Goal: Task Accomplishment & Management: Complete application form

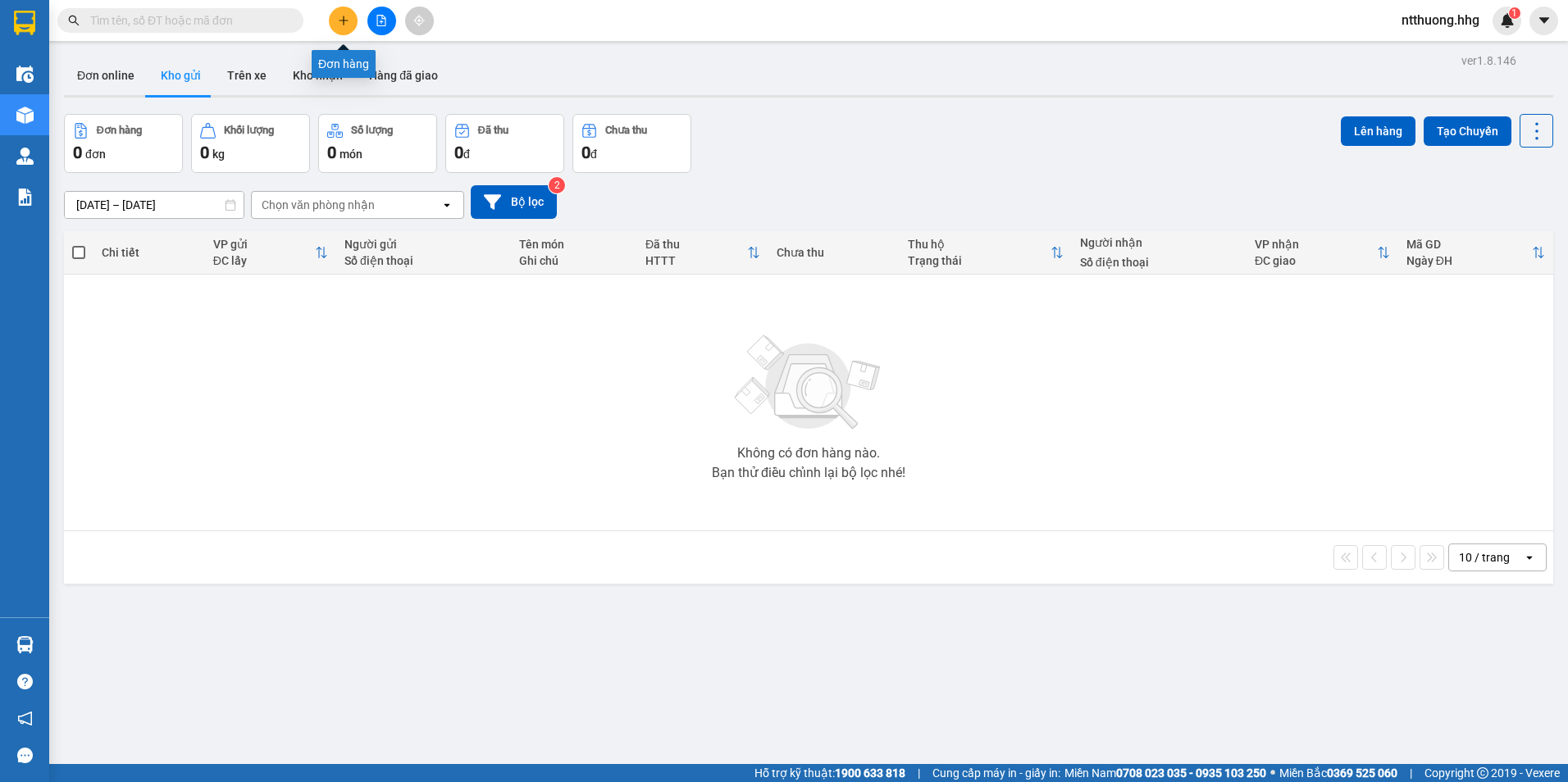
click at [337, 21] on icon "plus" at bounding box center [343, 20] width 12 height 12
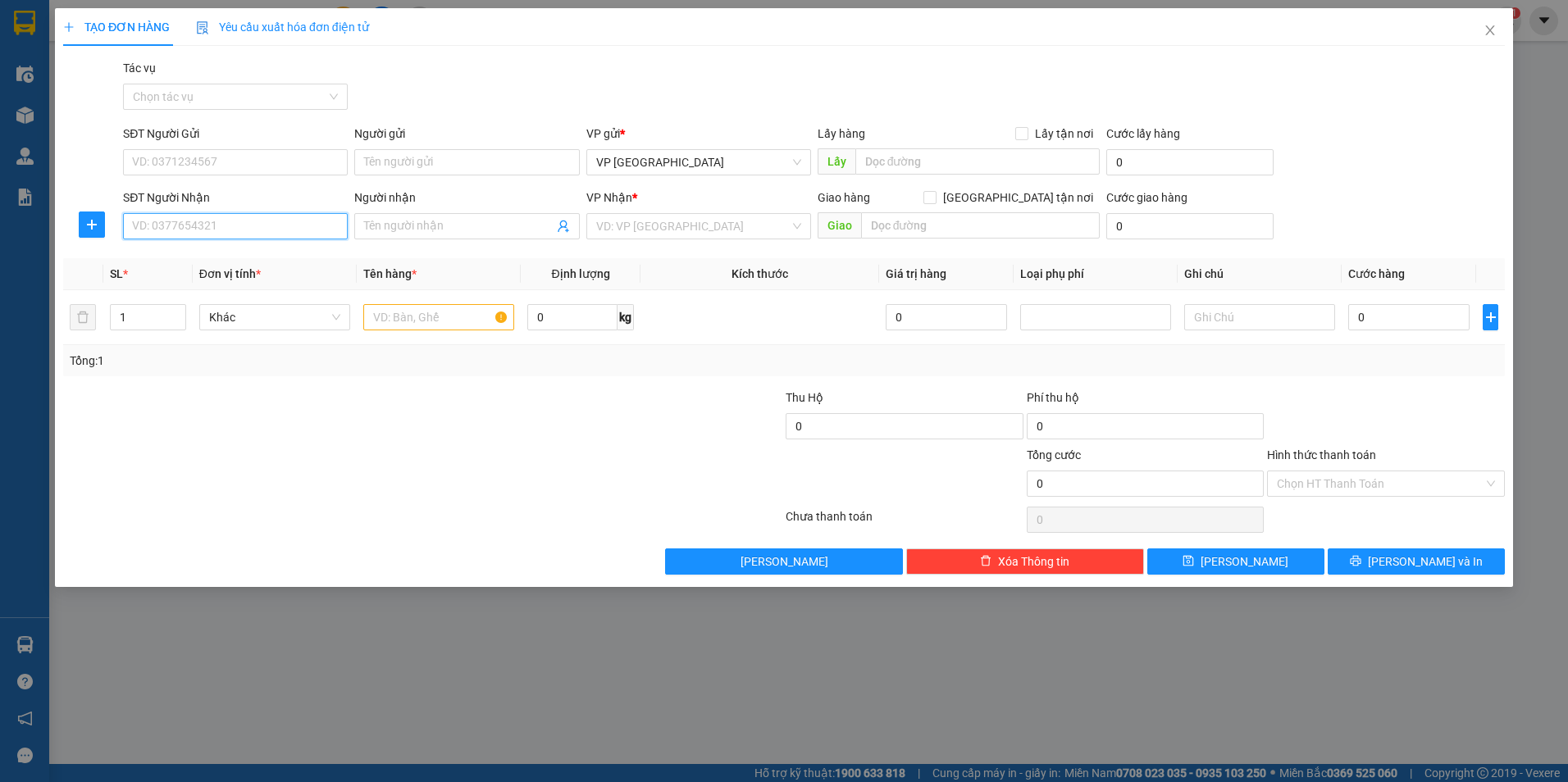
click at [288, 224] on input "SĐT Người Nhận" at bounding box center [235, 225] width 224 height 26
type input "0975636177"
click at [268, 261] on div "0975636177 - Thuận" at bounding box center [235, 259] width 205 height 18
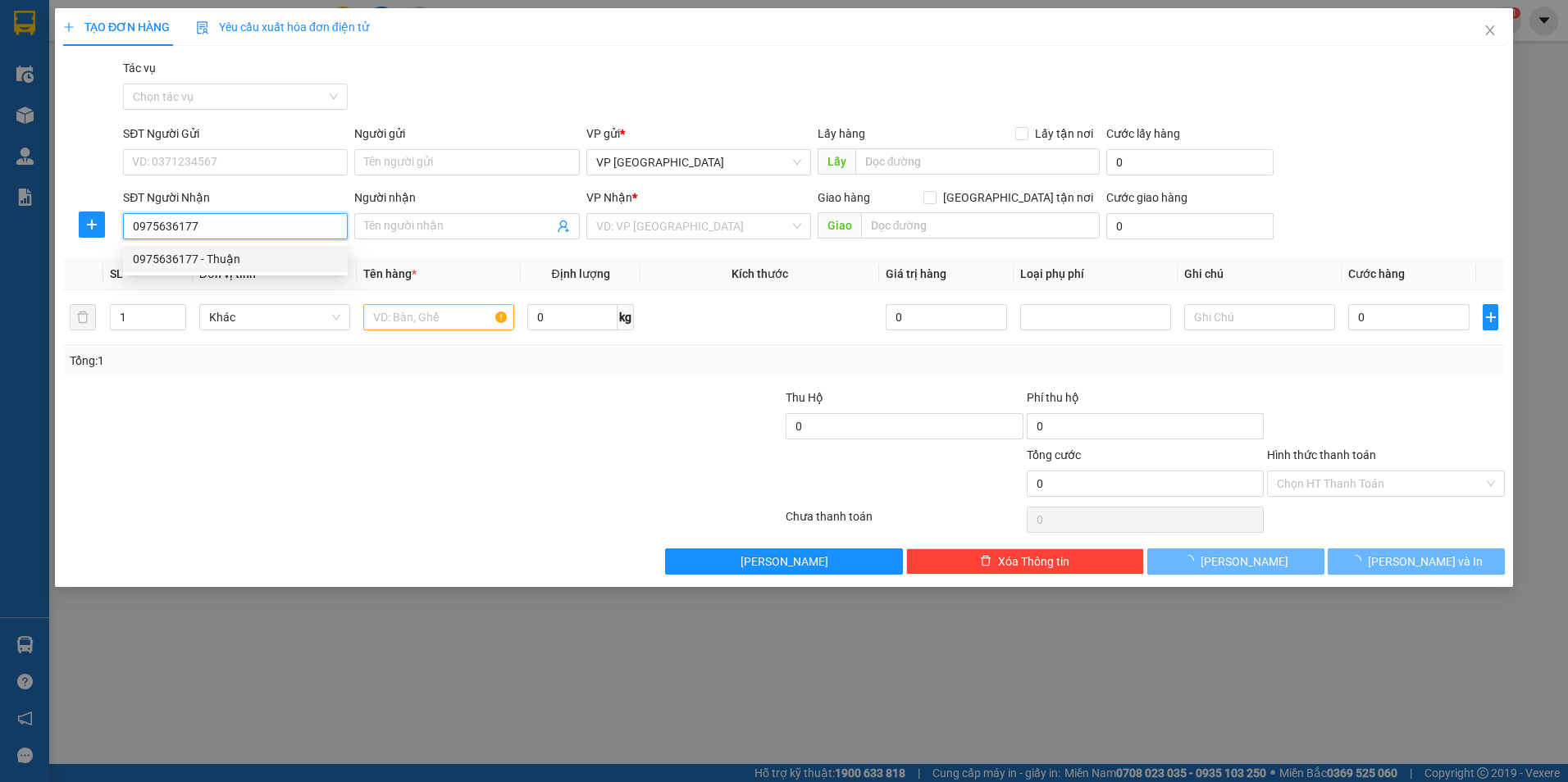
type input "Thuận"
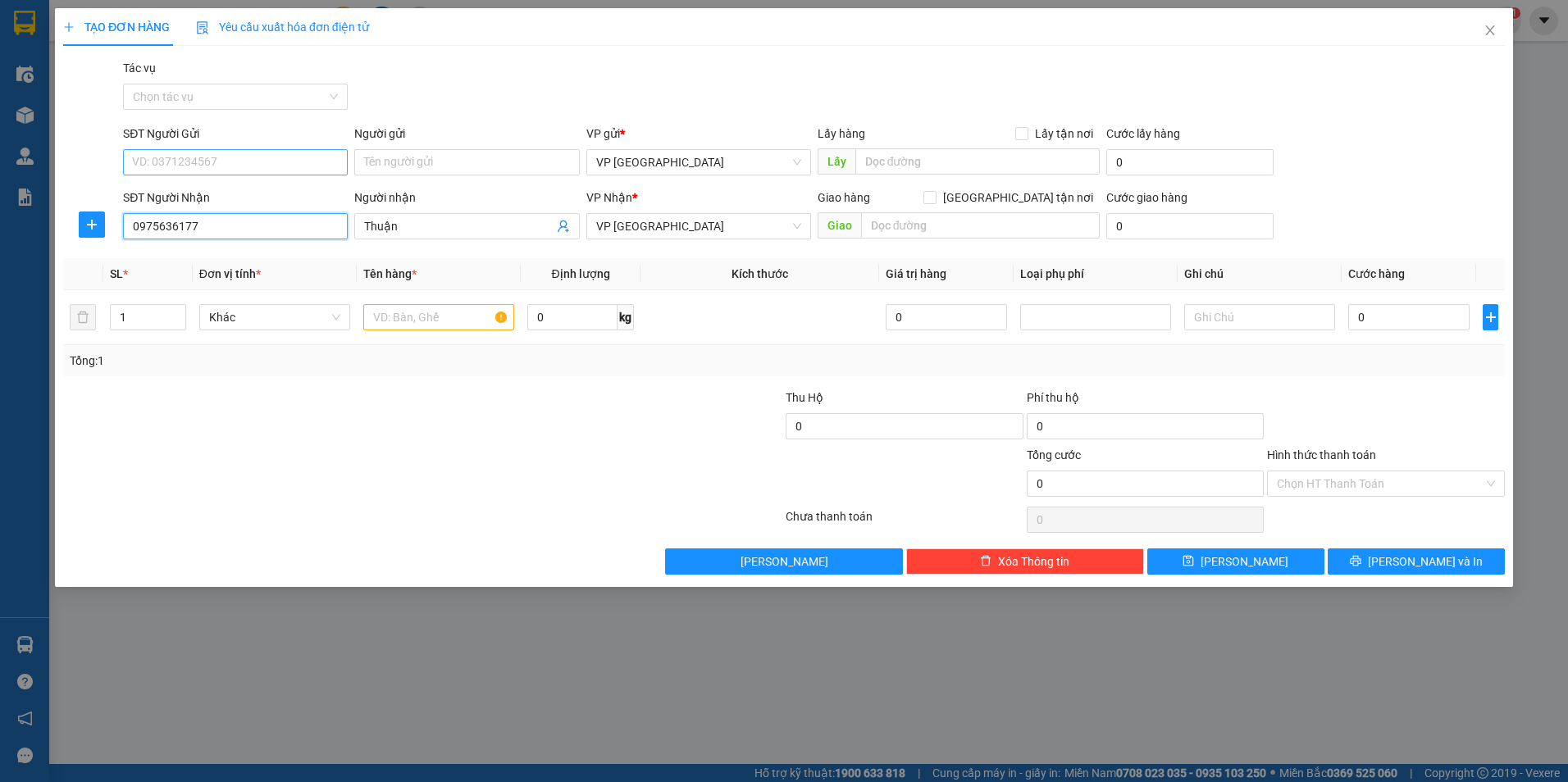
type input "0975636177"
click at [260, 153] on input "SĐT Người Gửi" at bounding box center [235, 162] width 224 height 26
click at [251, 232] on div "0975636177 - Thuận" at bounding box center [235, 221] width 224 height 26
type input "0975636177"
type input "Thuận"
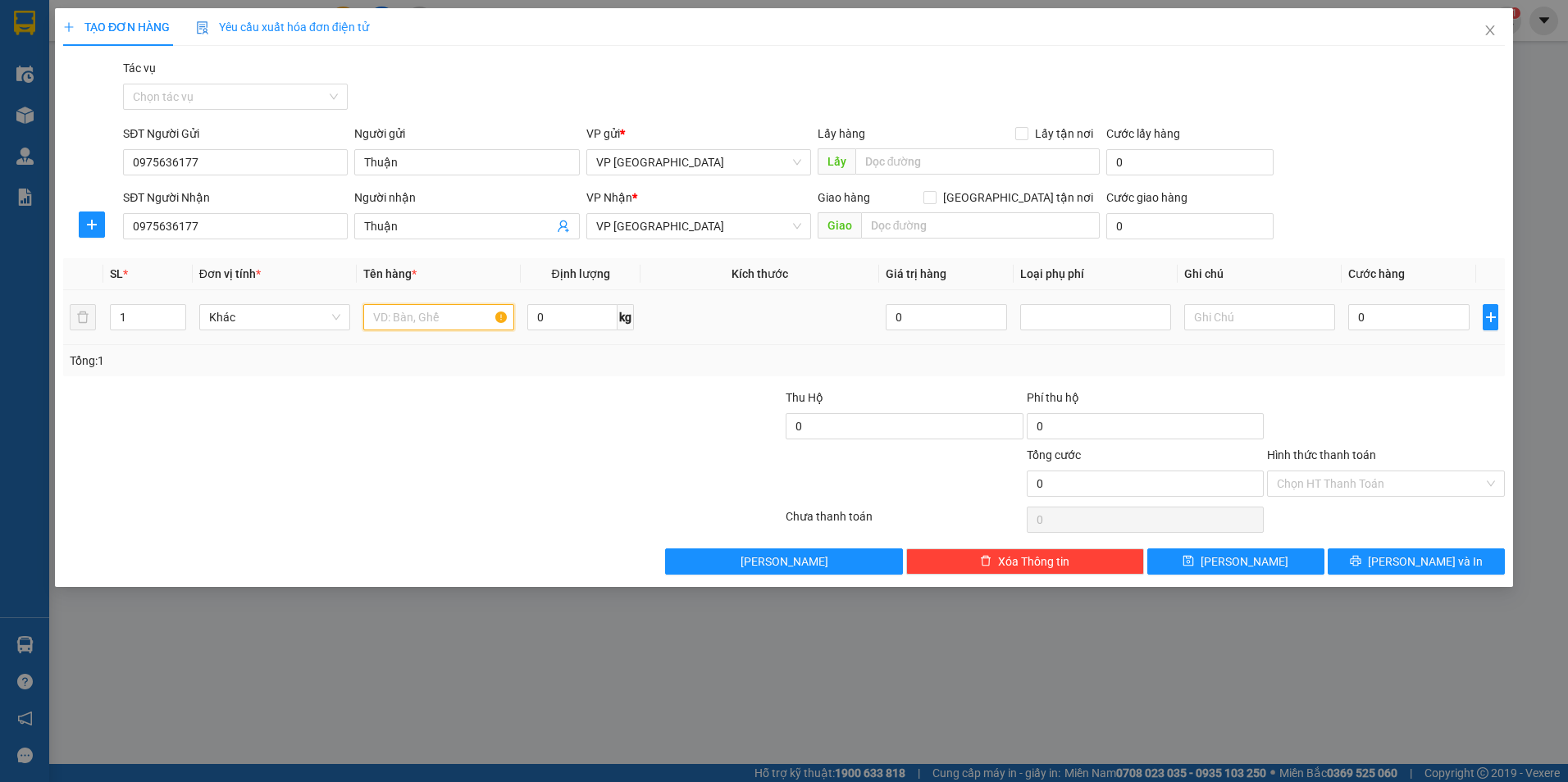
click at [471, 321] on input "text" at bounding box center [438, 317] width 150 height 26
type input "xốp"
click at [1385, 315] on input "0" at bounding box center [1409, 317] width 121 height 26
type input "8"
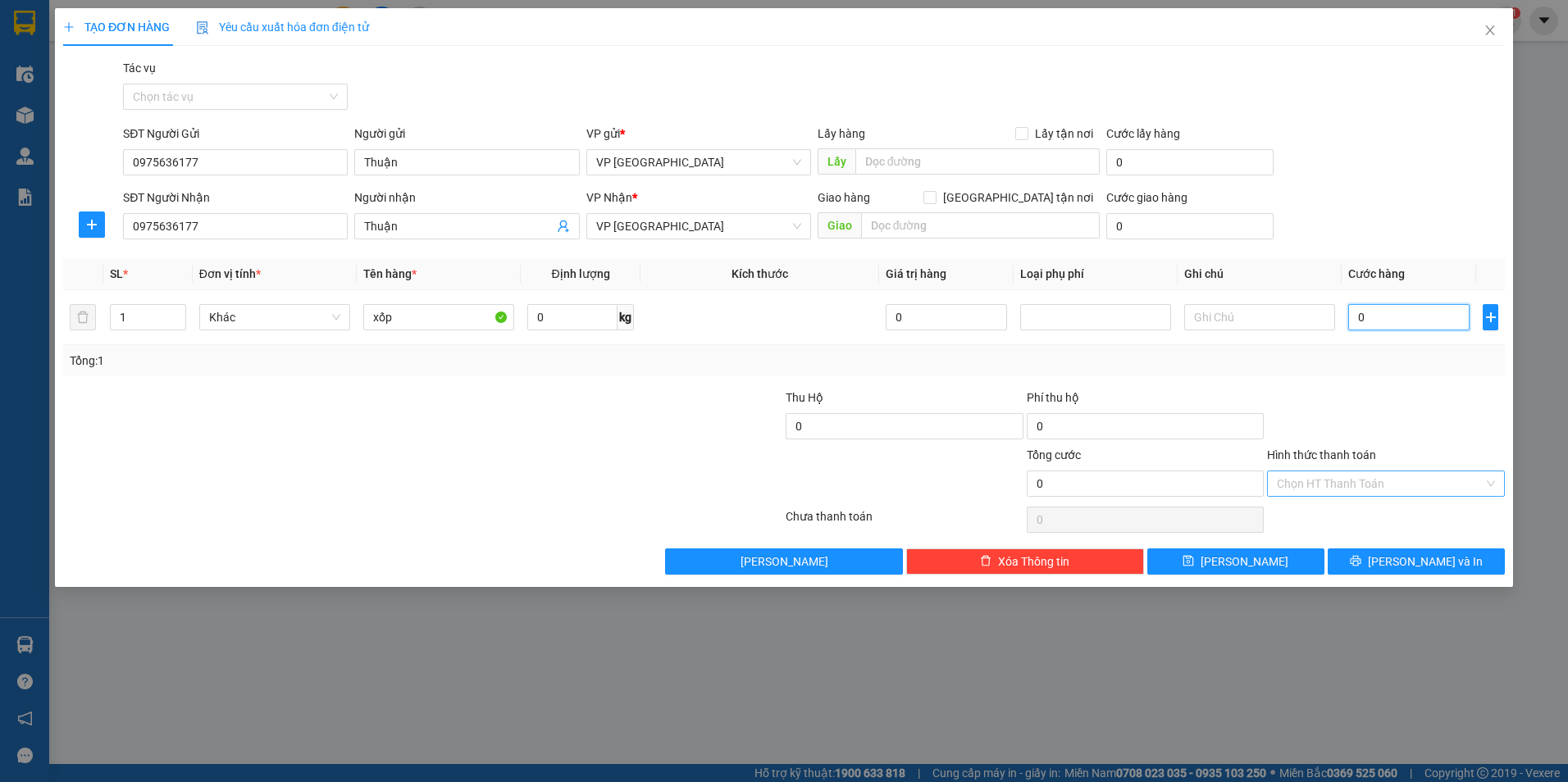
type input "8"
type input "80"
type input "800"
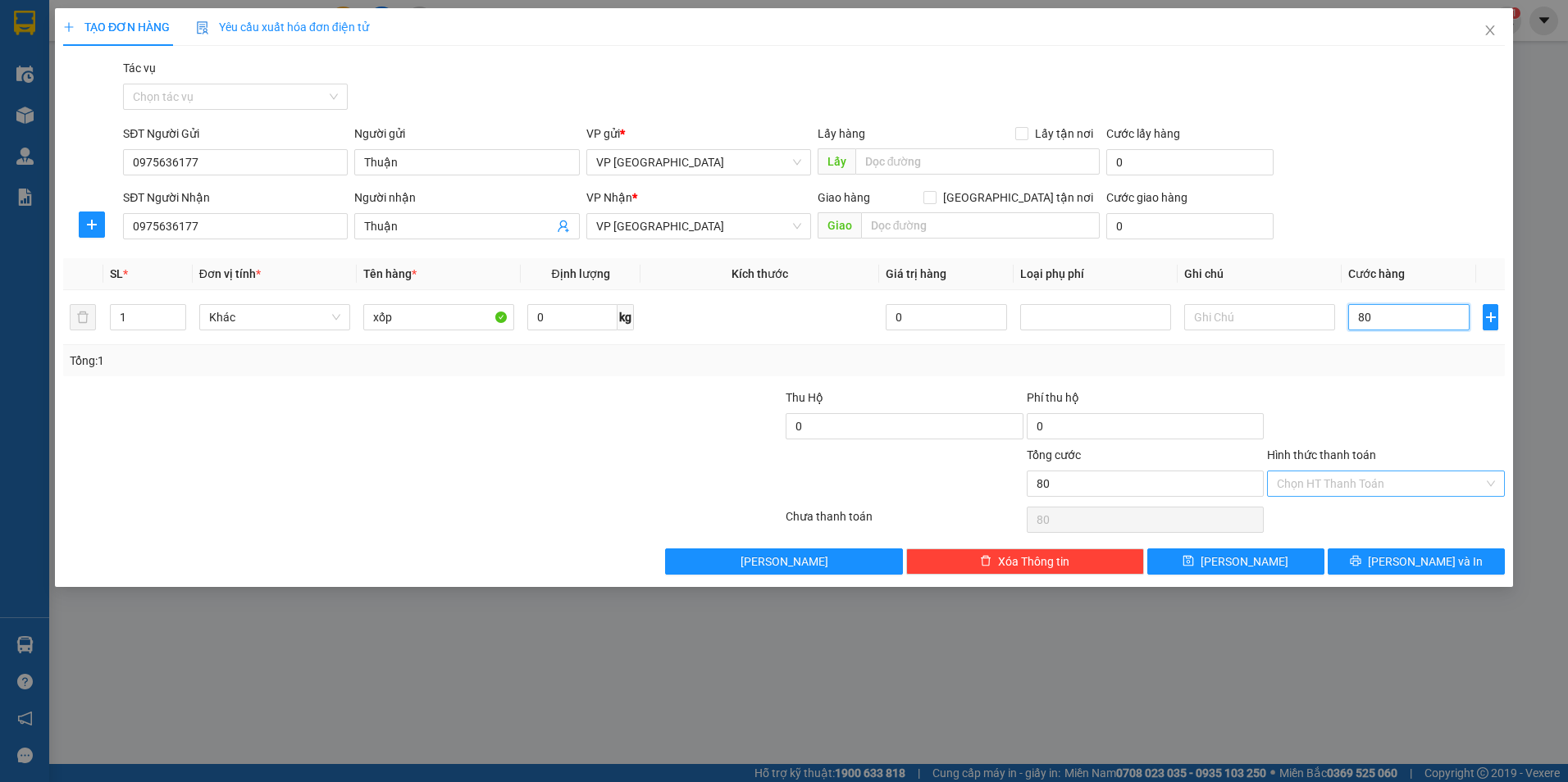
type input "800"
type input "8.000"
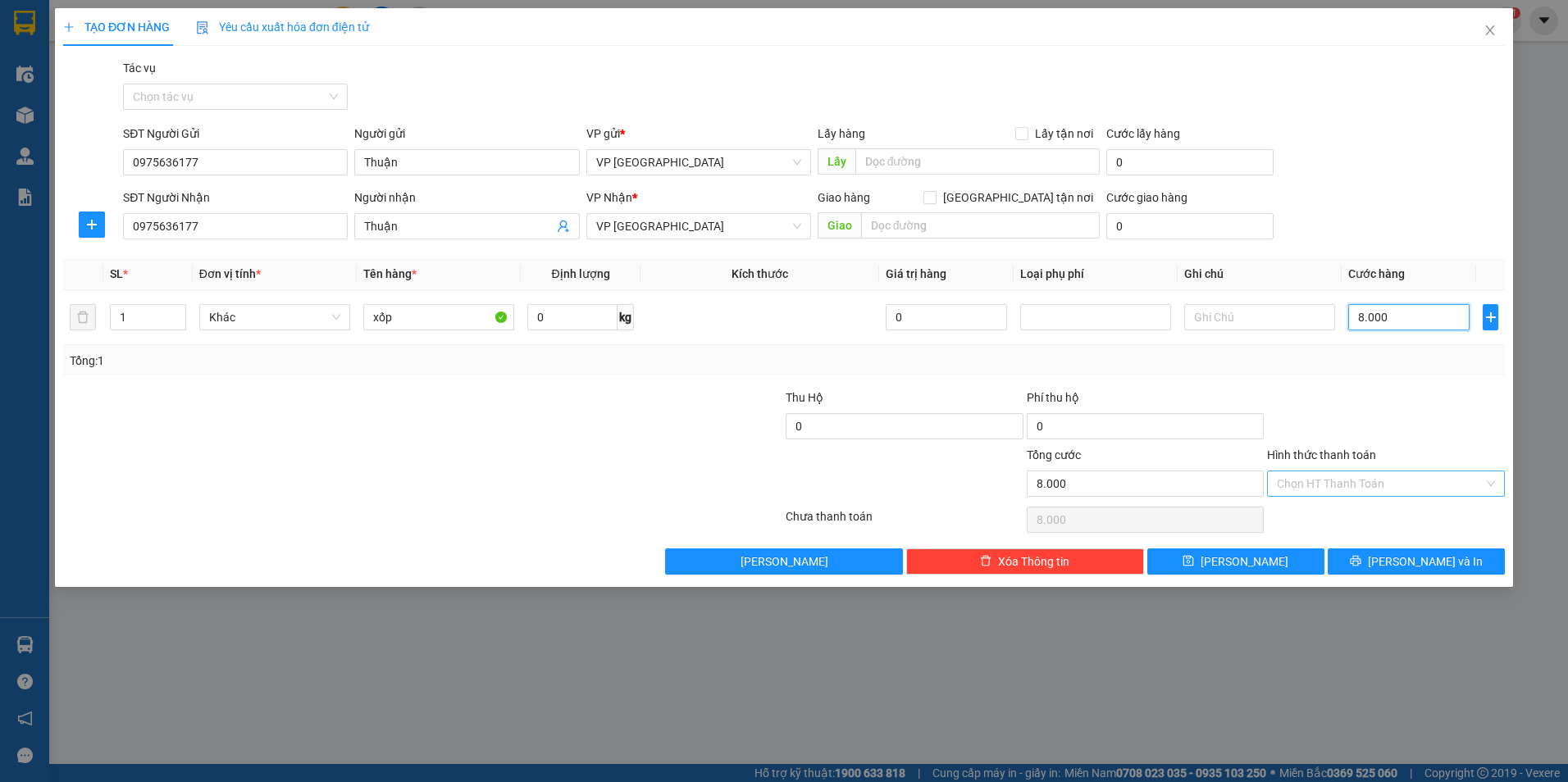
type input "80.000"
type input "800.000"
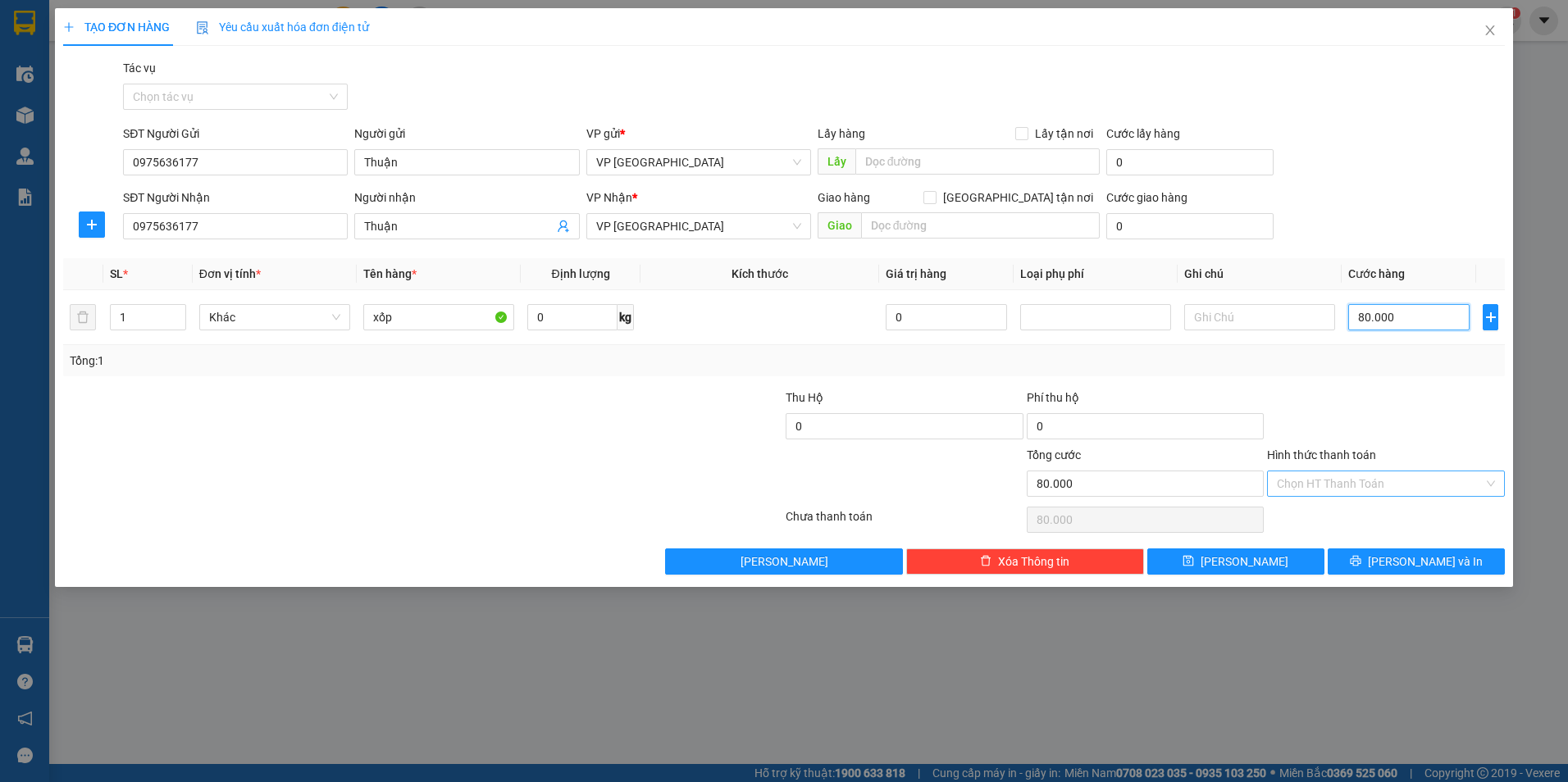
type input "800.000"
type input "80.000"
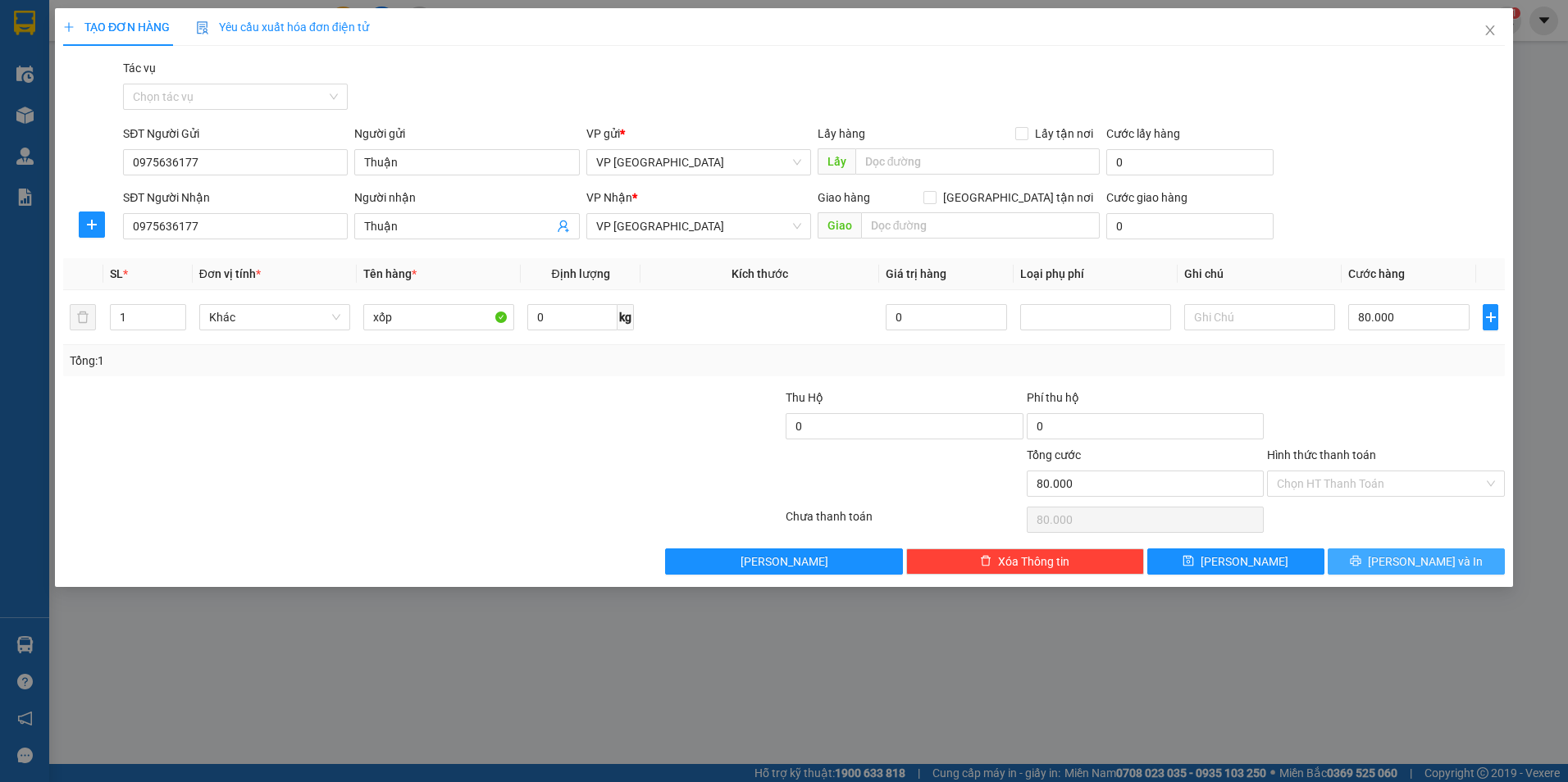
click at [1408, 564] on span "[PERSON_NAME] và In" at bounding box center [1425, 562] width 115 height 18
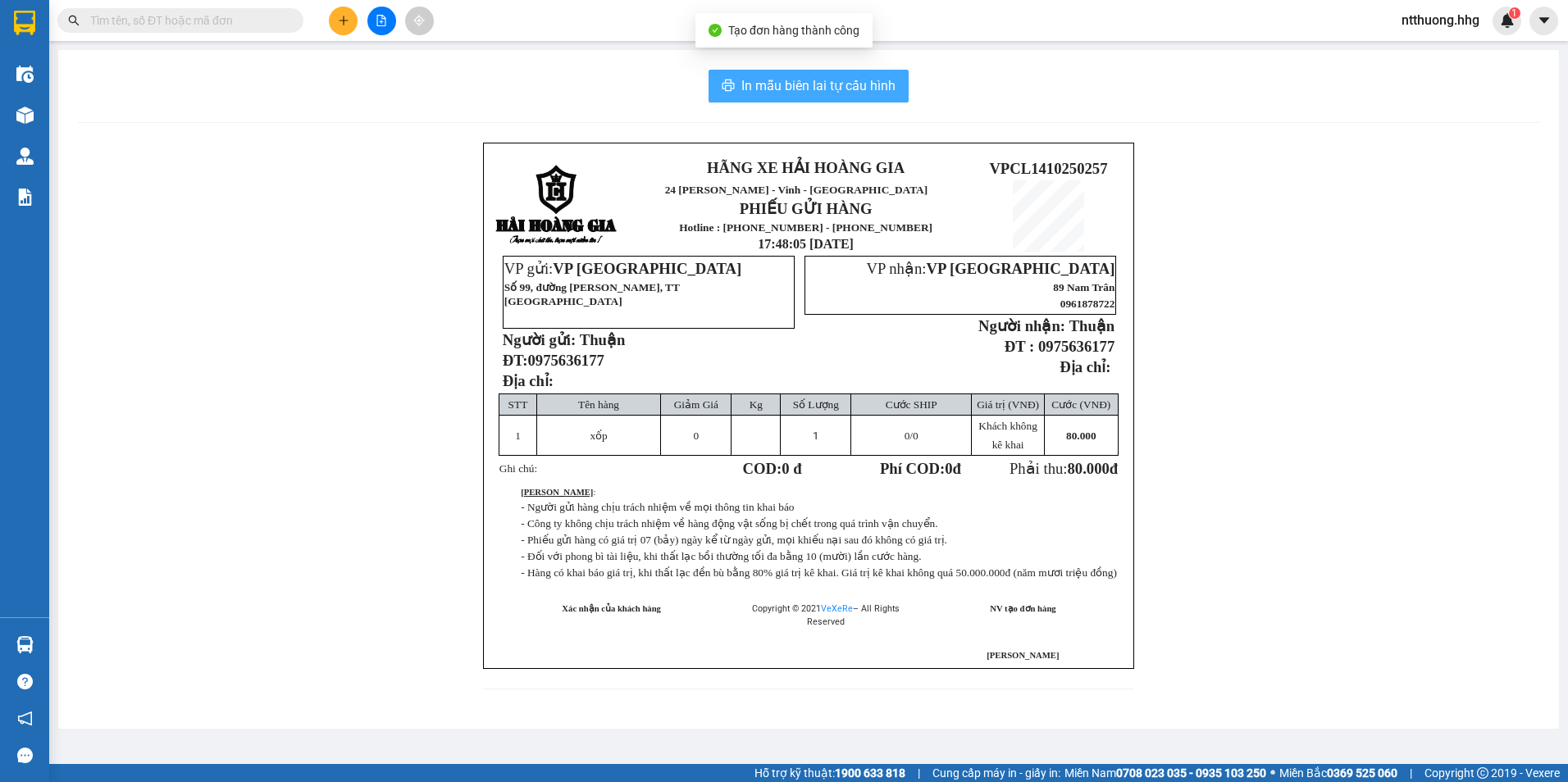
click at [849, 94] on span "In mẫu biên lai tự cấu hình" at bounding box center [817, 86] width 154 height 20
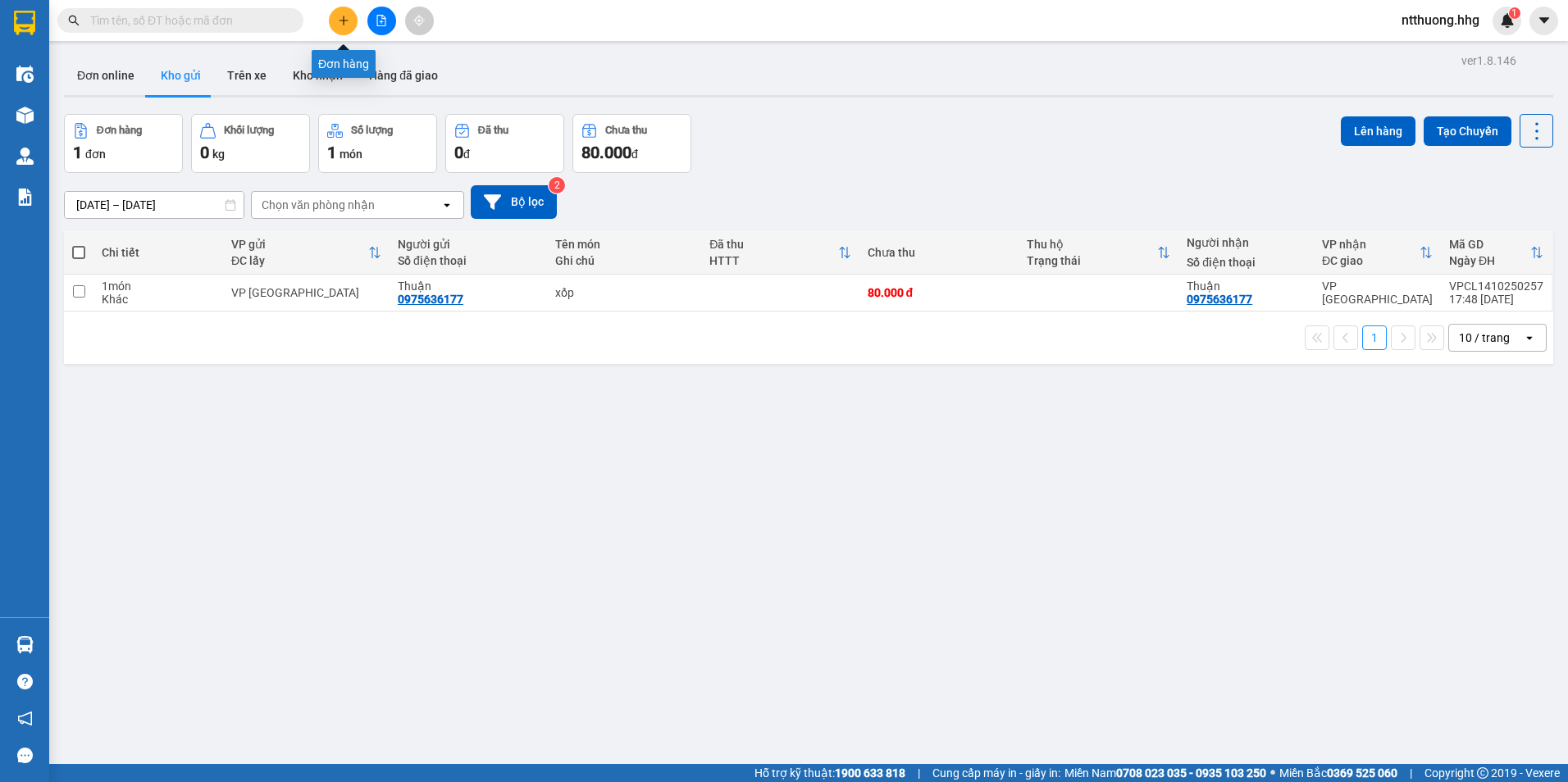
click at [342, 19] on icon "plus" at bounding box center [343, 20] width 12 height 12
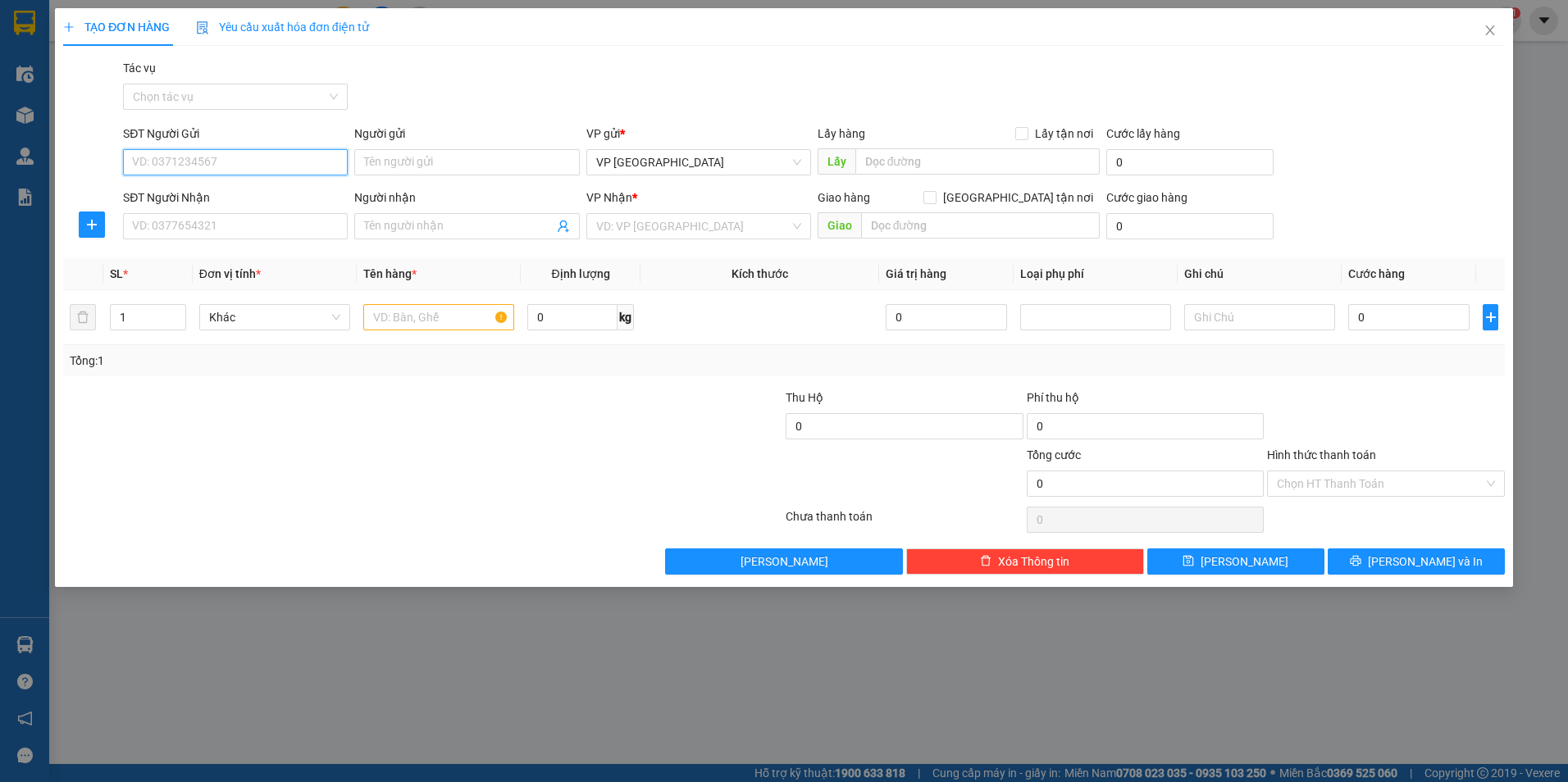
click at [283, 159] on input "SĐT Người Gửi" at bounding box center [235, 162] width 224 height 26
click at [461, 167] on input "Người gửi" at bounding box center [467, 162] width 224 height 26
click at [297, 225] on input "SĐT Người Nhận" at bounding box center [235, 225] width 224 height 26
click at [402, 229] on input "Người nhận" at bounding box center [459, 226] width 189 height 18
click at [662, 222] on input "search" at bounding box center [692, 226] width 193 height 25
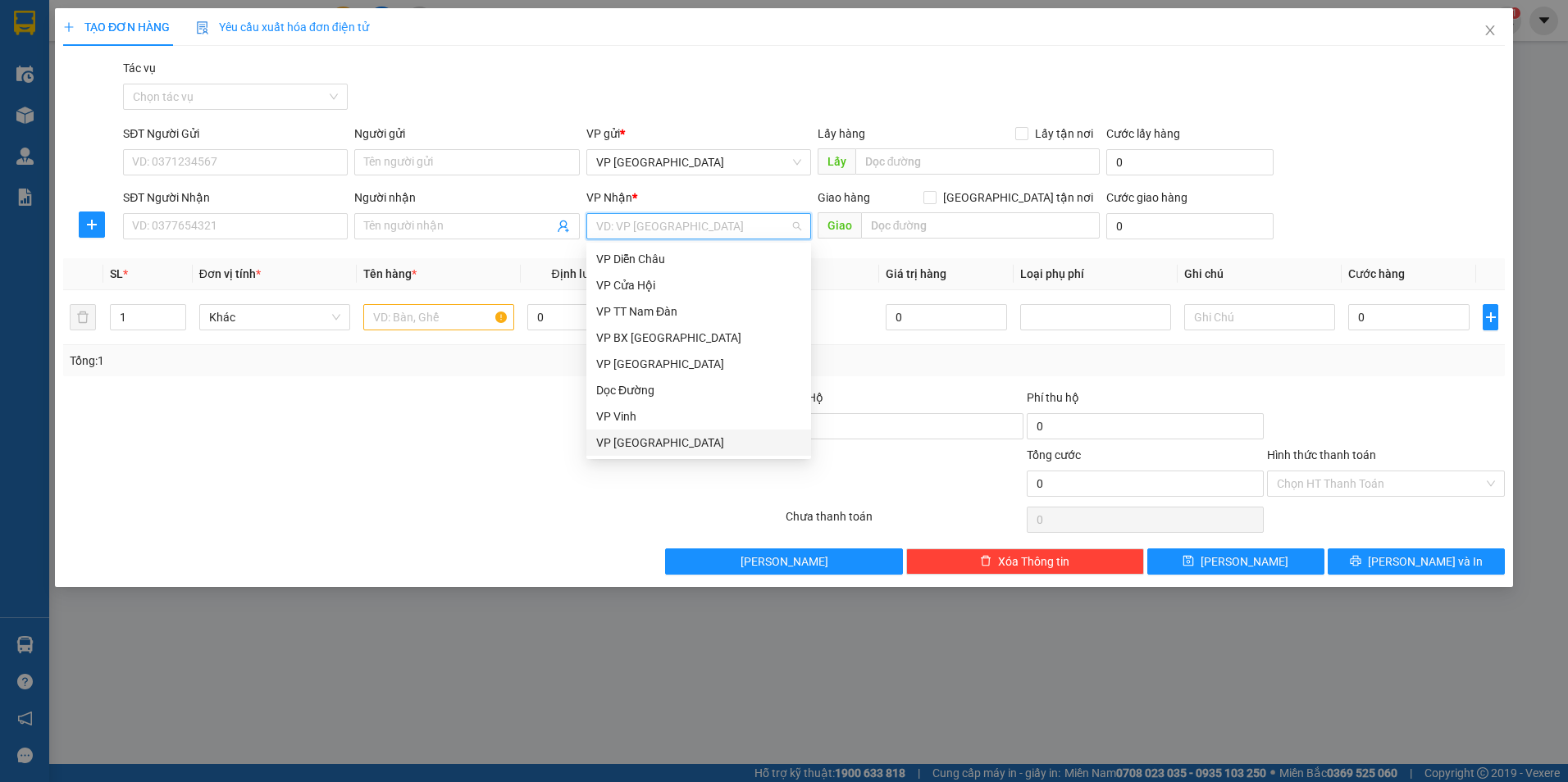
click at [616, 443] on div "VP [GEOGRAPHIC_DATA]" at bounding box center [698, 443] width 205 height 18
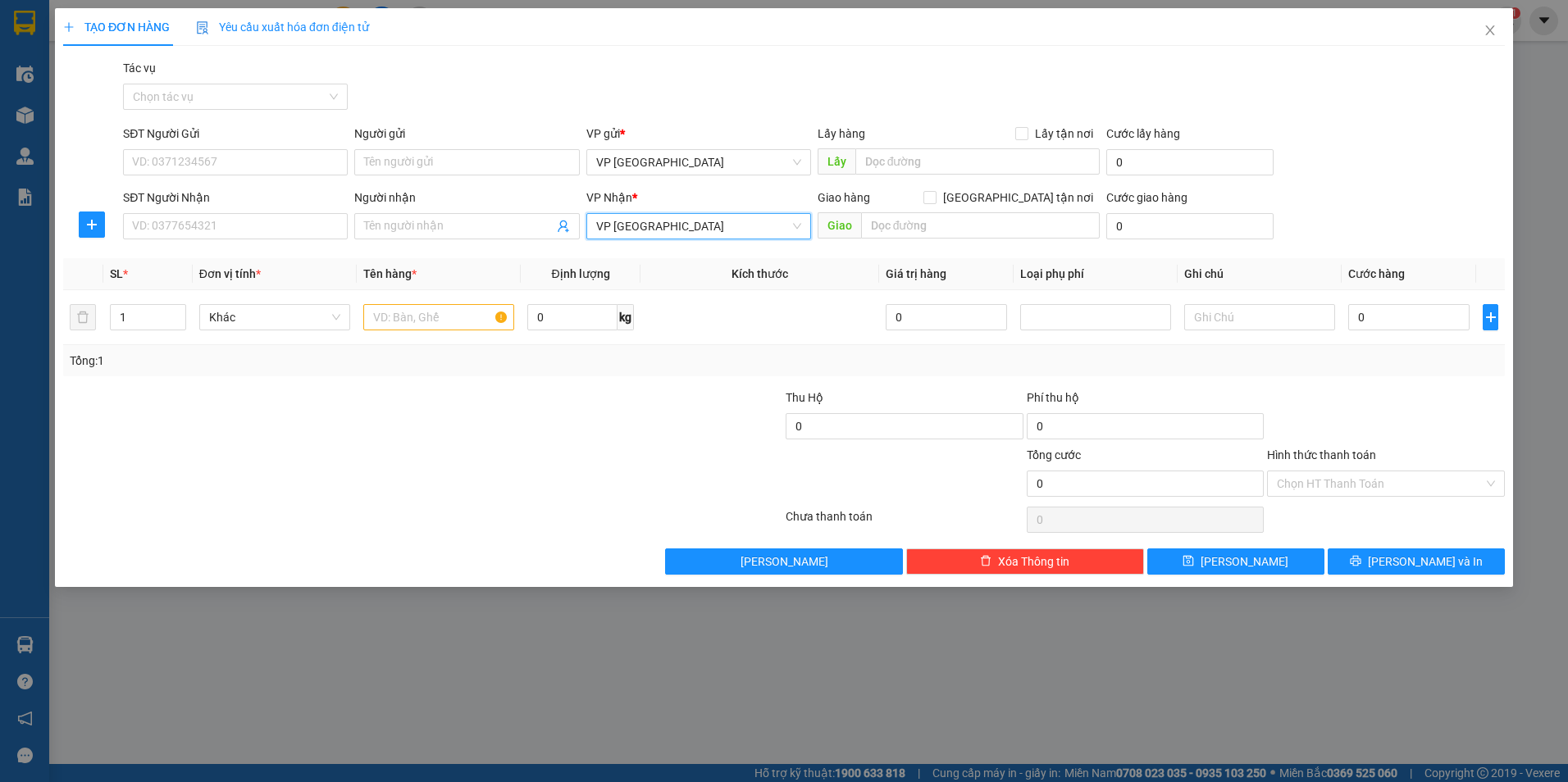
click at [719, 226] on span "VP [GEOGRAPHIC_DATA]" at bounding box center [698, 226] width 205 height 25
type input "q"
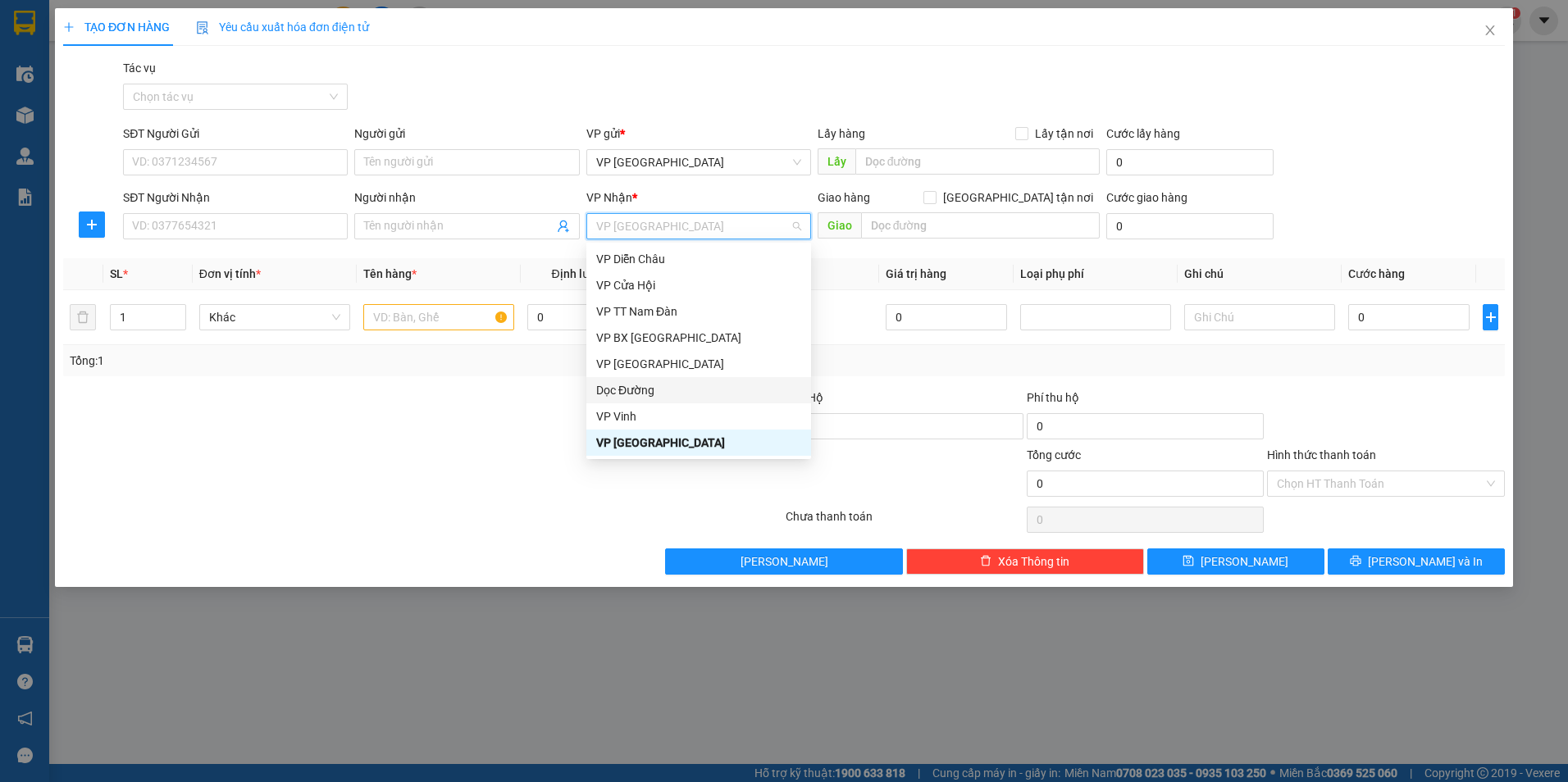
click at [681, 393] on div "Dọc Đường" at bounding box center [698, 390] width 205 height 18
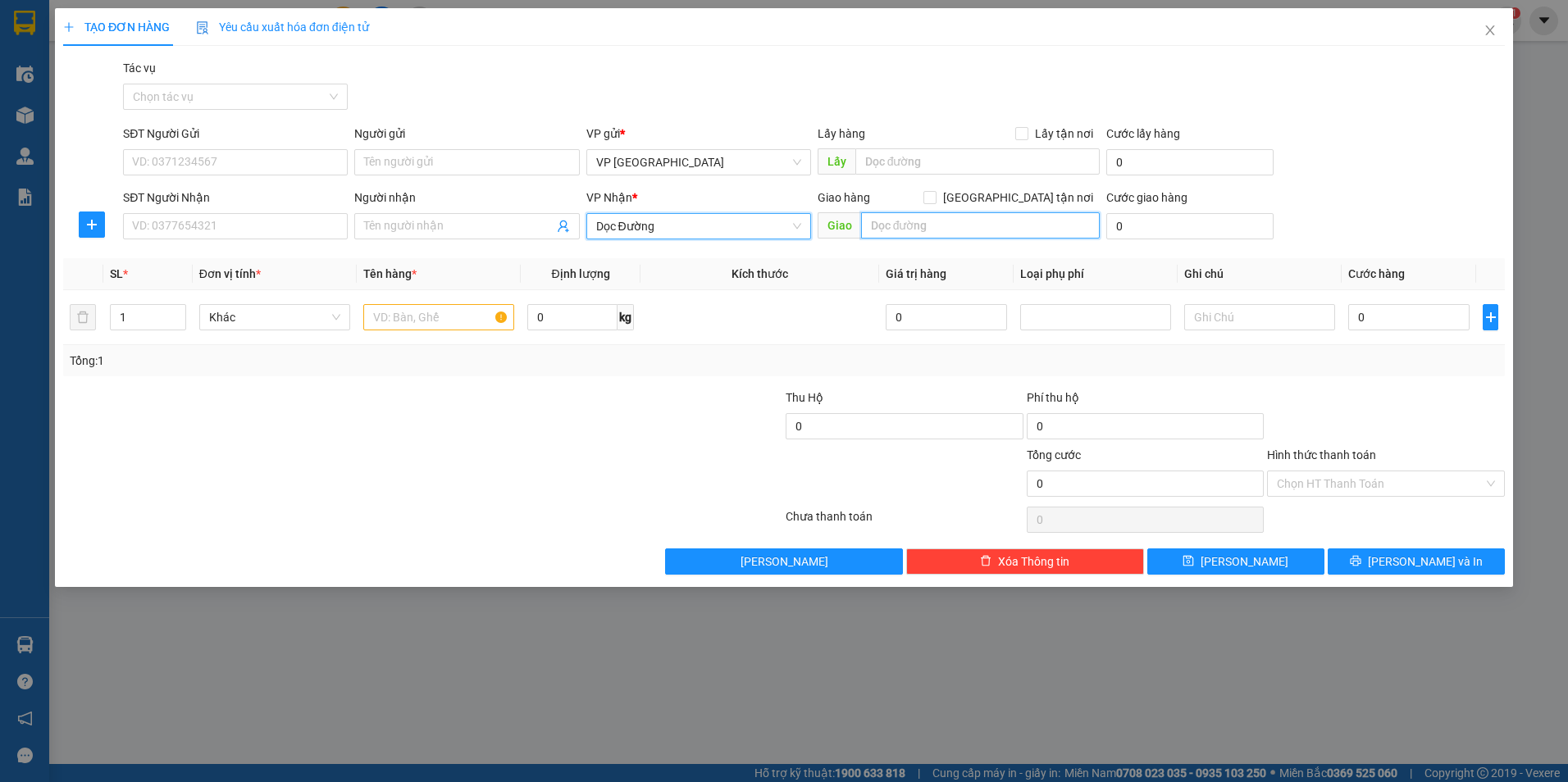
click at [963, 225] on input "text" at bounding box center [980, 224] width 240 height 26
click at [451, 317] on input "text" at bounding box center [438, 317] width 150 height 26
type input "c"
type input "xốp"
type input "2"
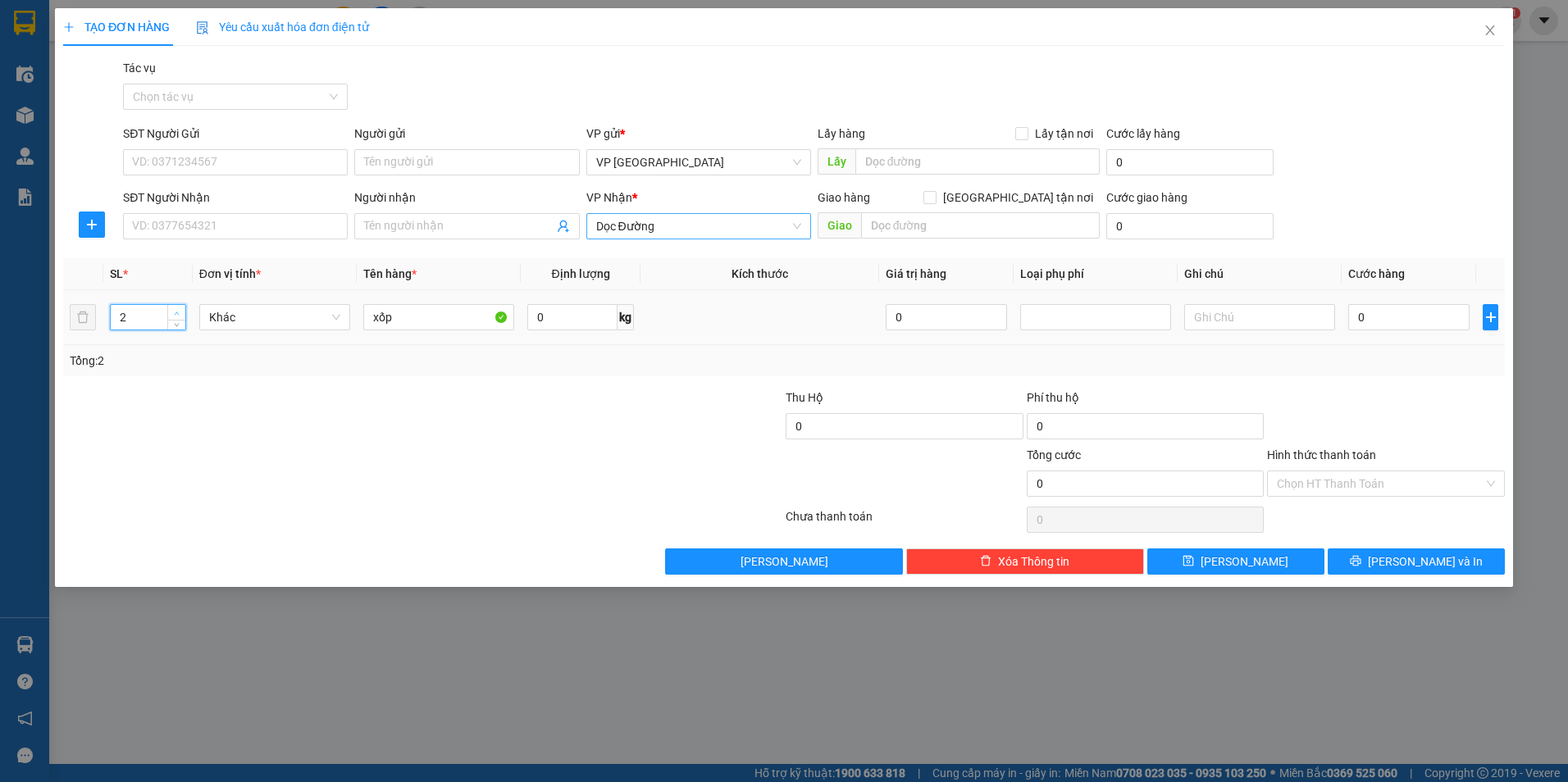
click at [173, 312] on span "up" at bounding box center [176, 313] width 10 height 10
type input "1"
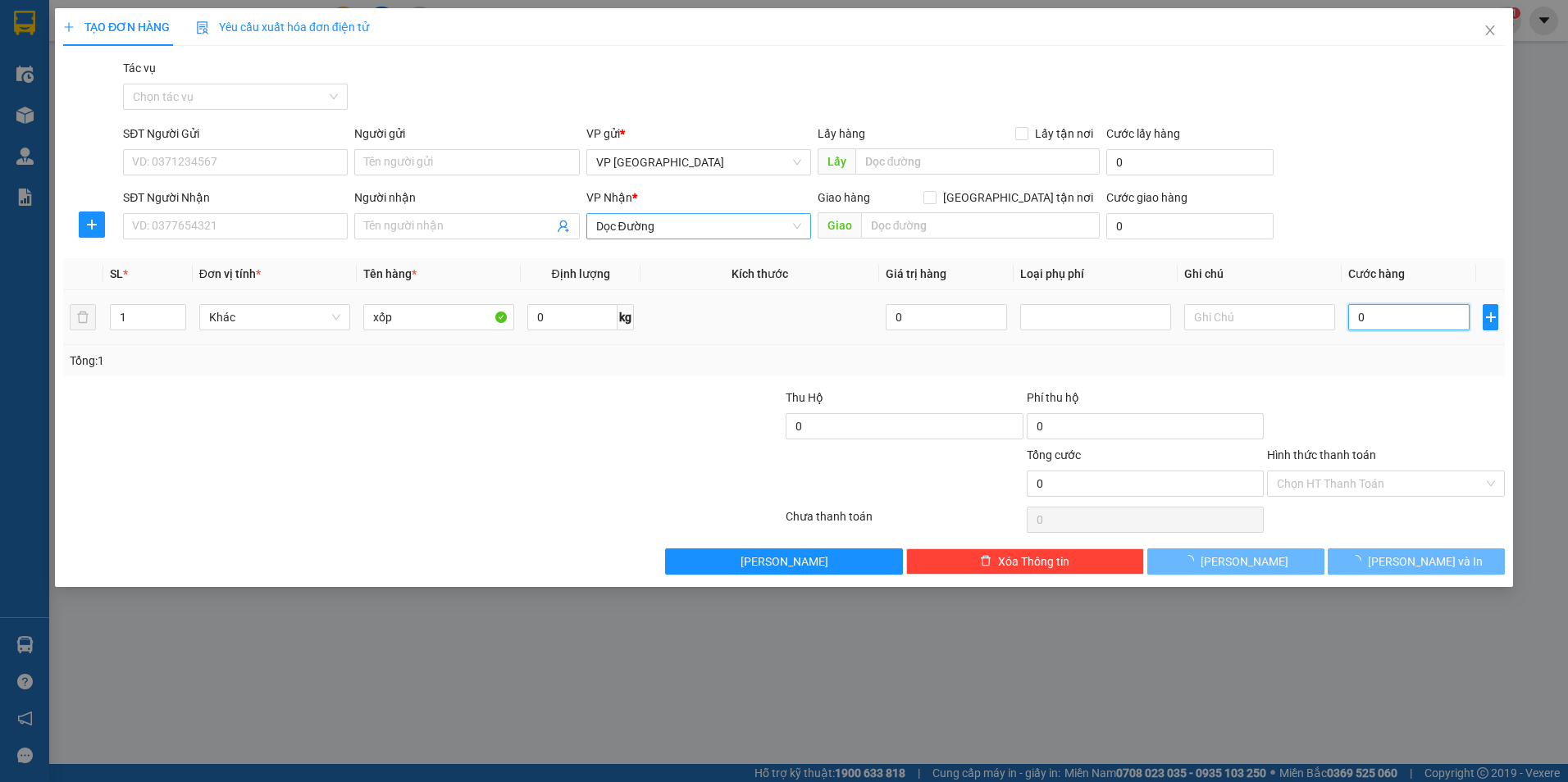
click at [1405, 321] on input "0" at bounding box center [1409, 317] width 121 height 26
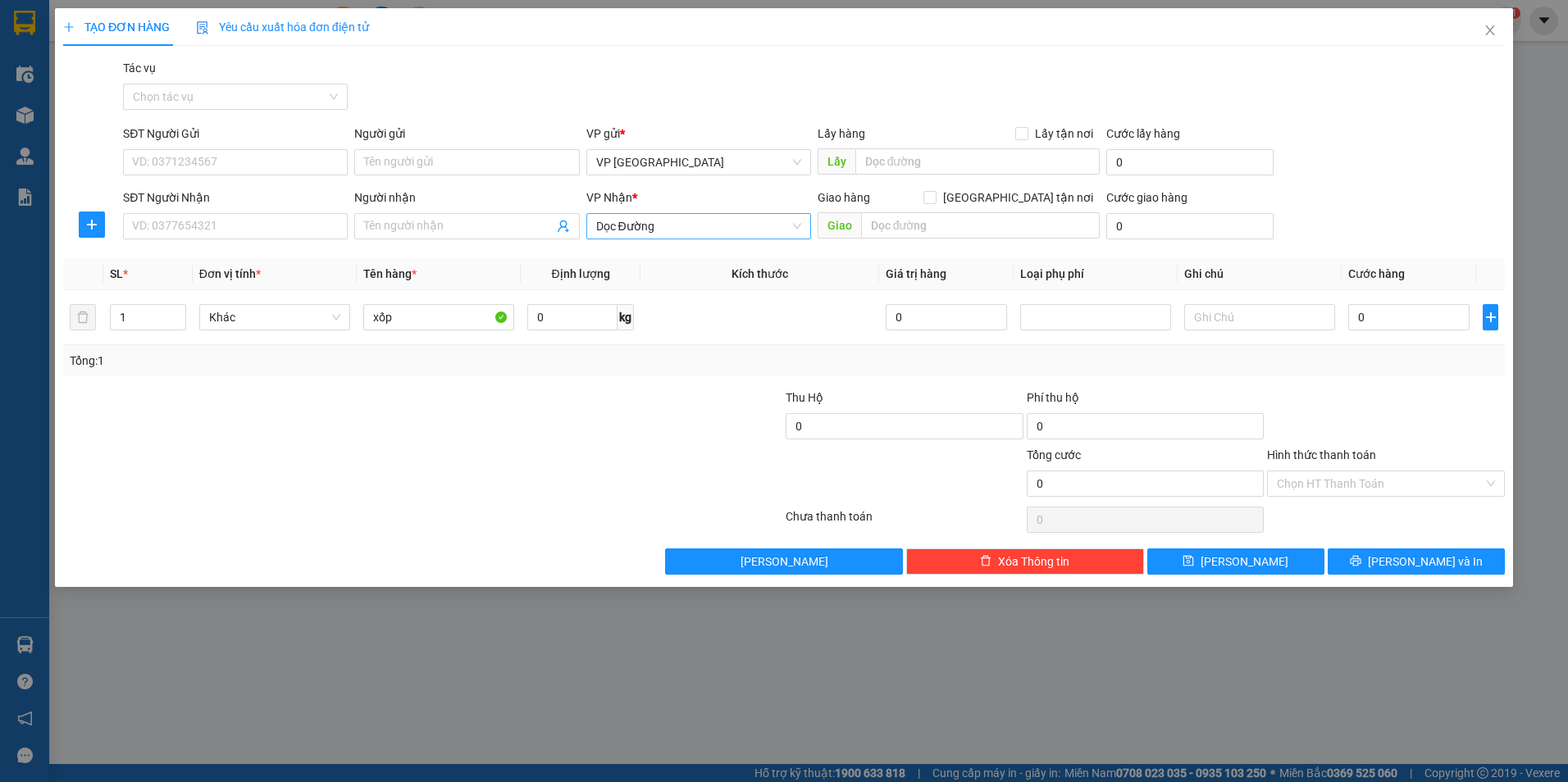
click at [1556, 337] on div "TẠO ĐƠN HÀNG Yêu cầu xuất hóa đơn điện tử Transit Pickup Surcharge Ids Transit …" at bounding box center [784, 391] width 1568 height 782
click at [1486, 32] on icon "close" at bounding box center [1490, 30] width 13 height 13
